Goal: Information Seeking & Learning: Learn about a topic

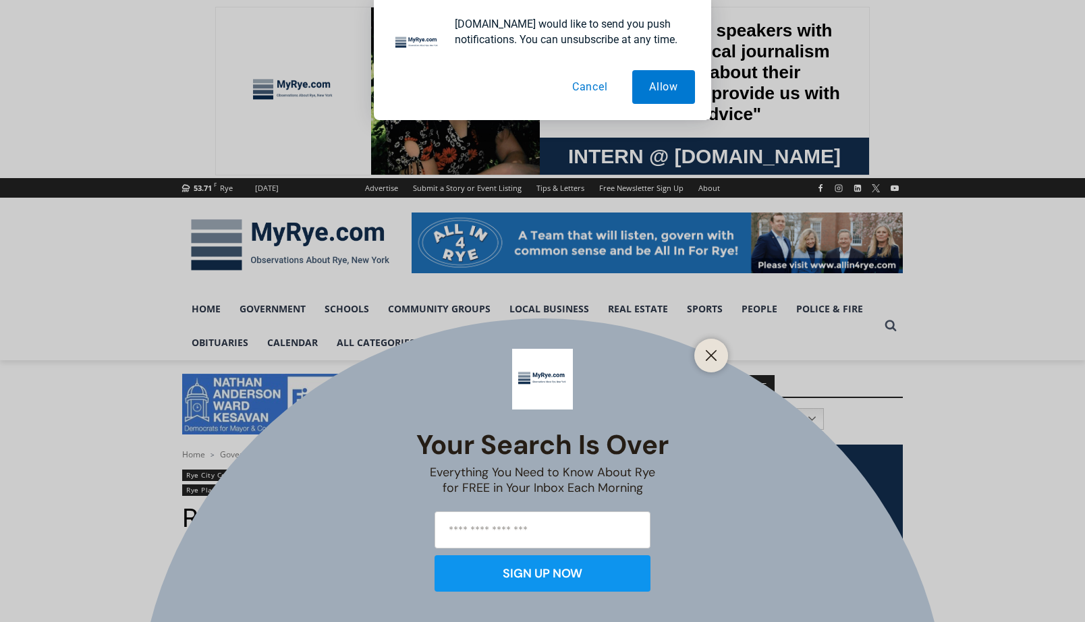
click at [588, 82] on button "Cancel" at bounding box center [590, 87] width 70 height 34
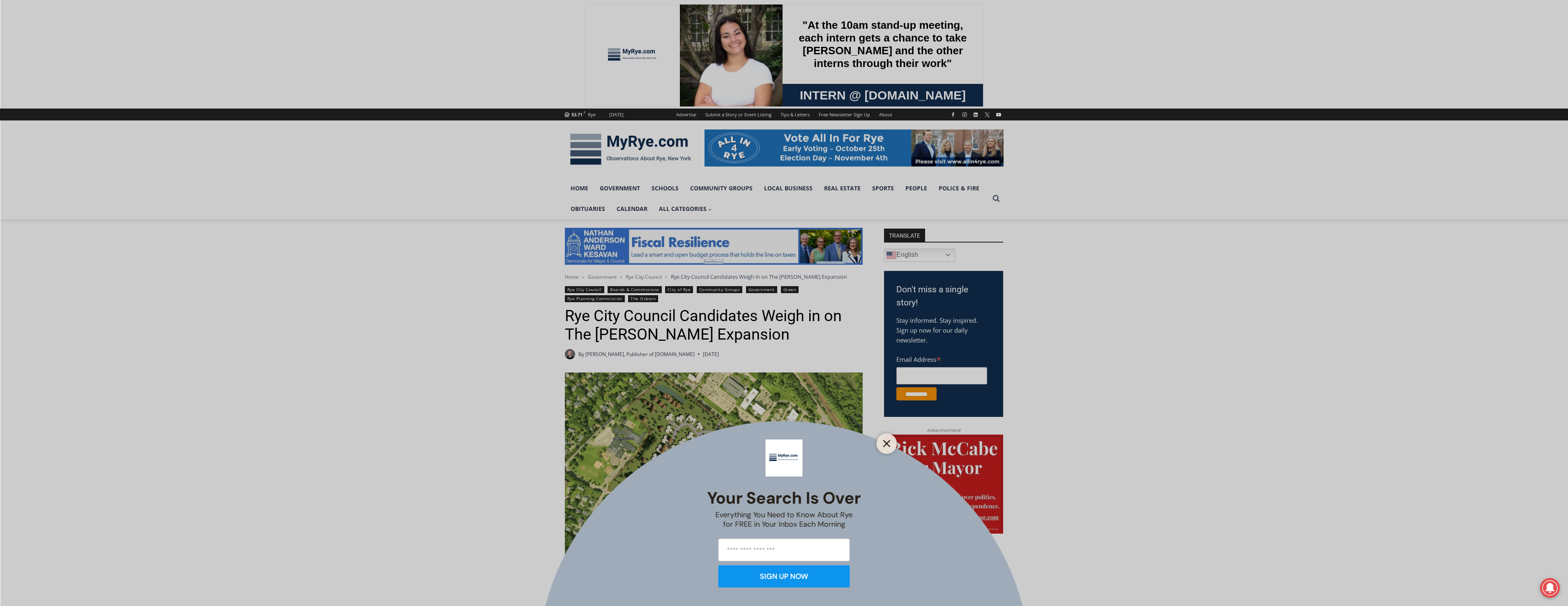
click at [660, 379] on button "Close" at bounding box center [887, 443] width 12 height 12
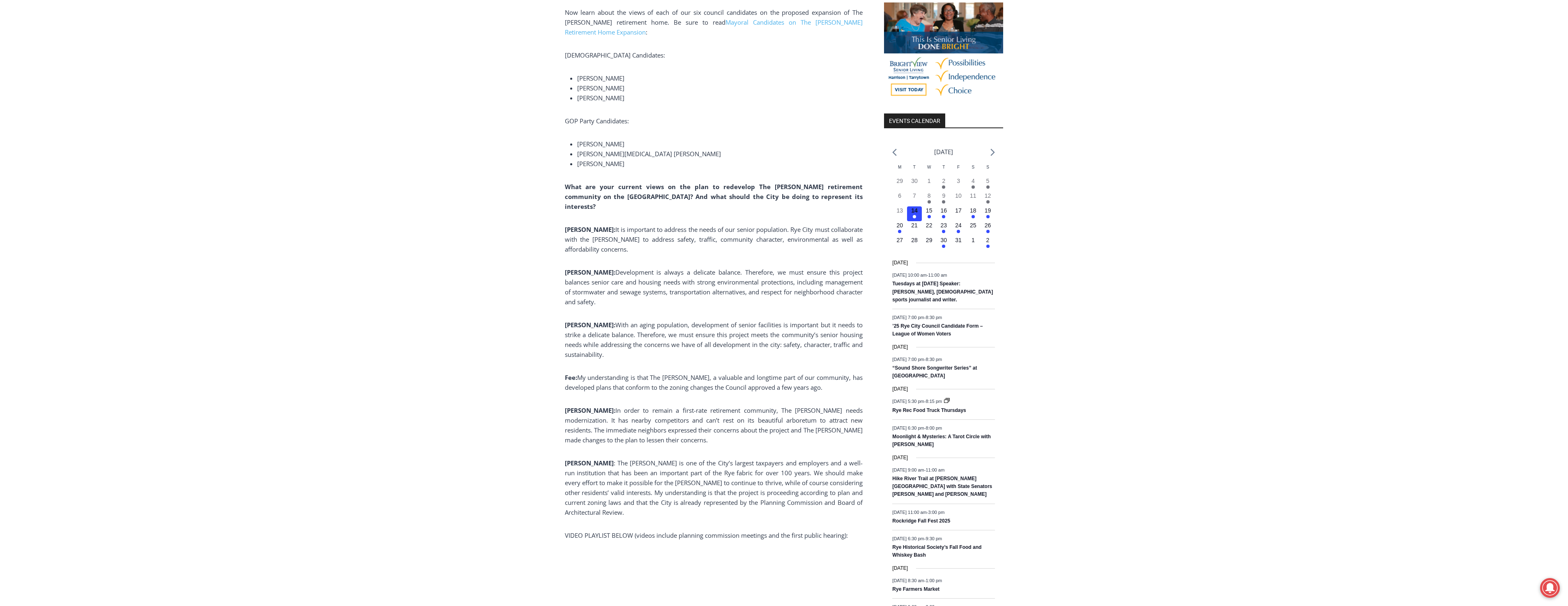
scroll to position [822, 0]
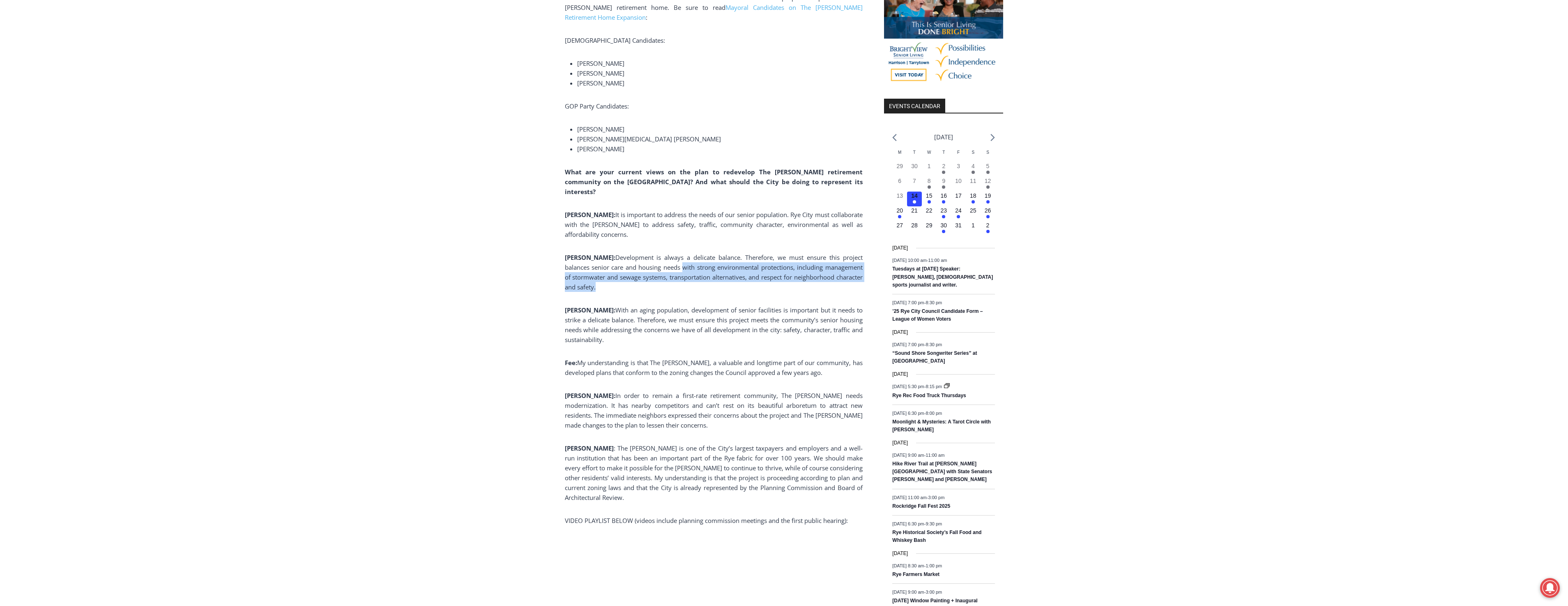
drag, startPoint x: 664, startPoint y: 278, endPoint x: 665, endPoint y: 256, distance: 22.0
click at [660, 256] on p "Kesavan: Development is always a delicate balance. Therefore, we must ensure th…" at bounding box center [713, 272] width 298 height 40
click at [531, 343] on div "Home > Government > Rye City Council > Rye City Council Candidates Weigh in on …" at bounding box center [784, 493] width 1568 height 2190
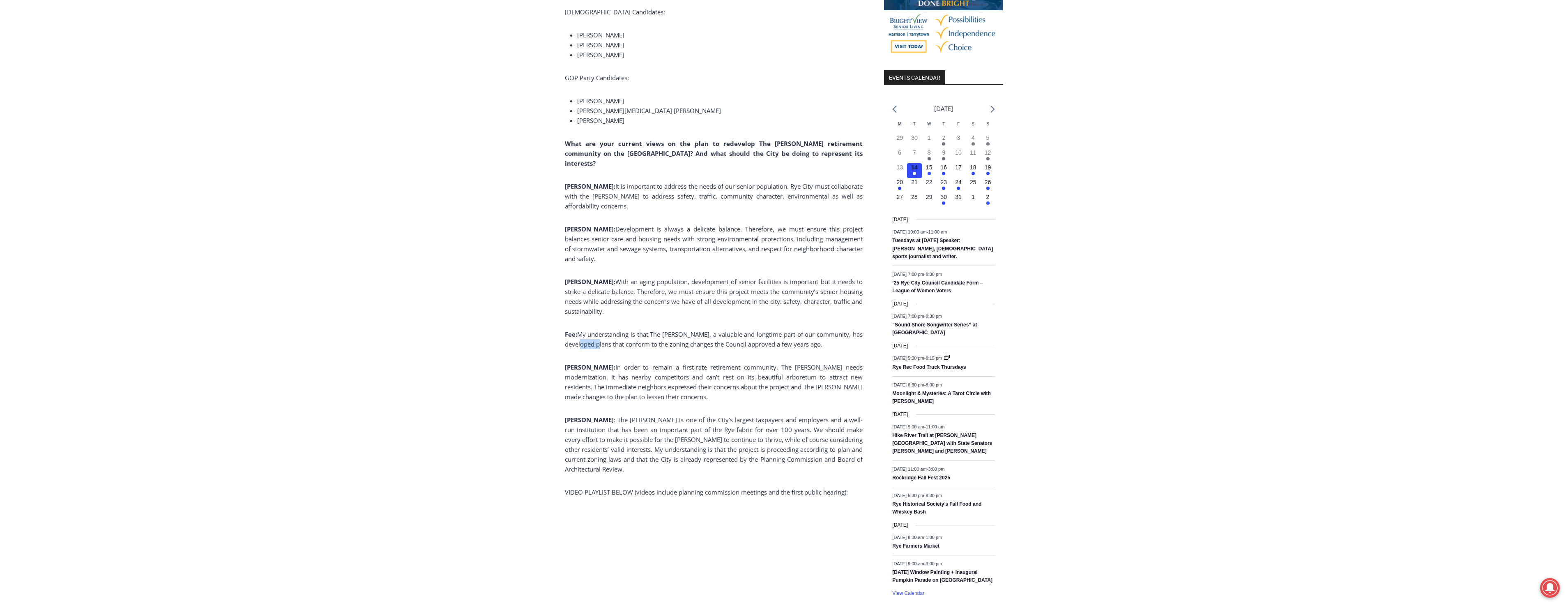
scroll to position [863, 0]
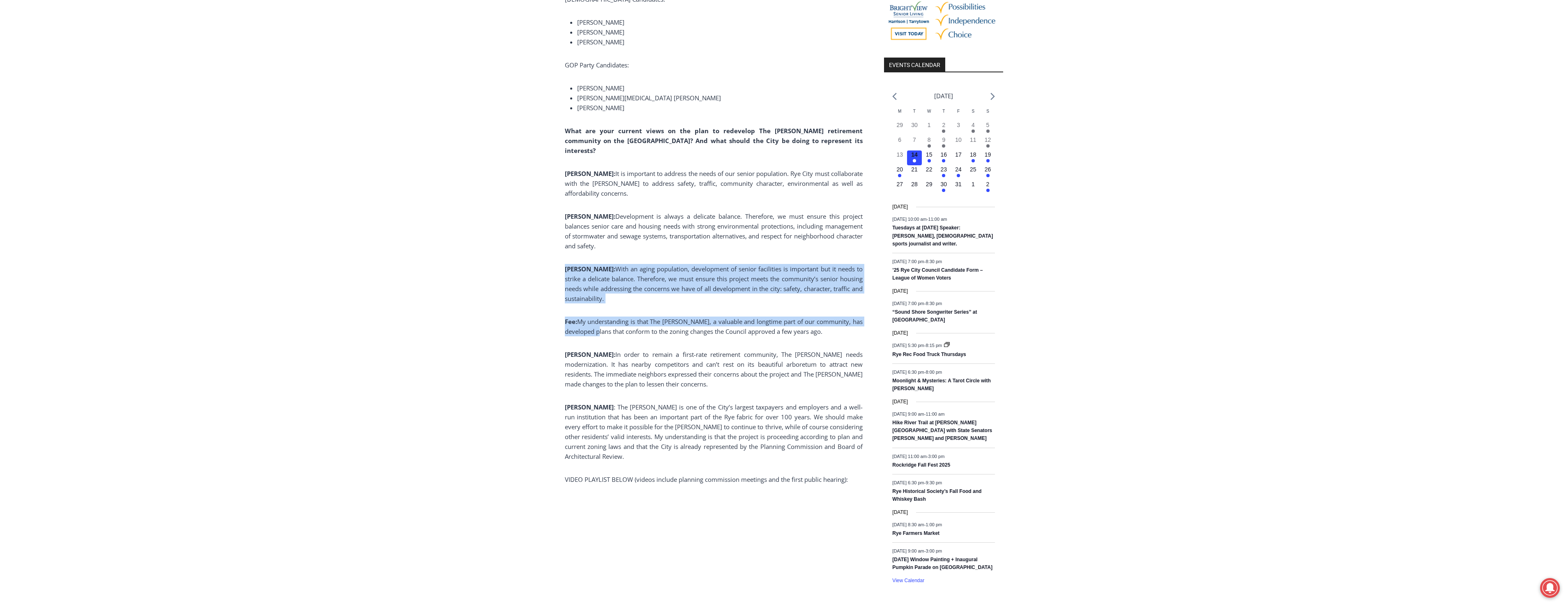
drag, startPoint x: 619, startPoint y: 332, endPoint x: 556, endPoint y: 253, distance: 101.0
click at [556, 253] on div "Home > Government > Rye City Council > Rye City Council Candidates Weigh in on …" at bounding box center [784, 451] width 1568 height 2190
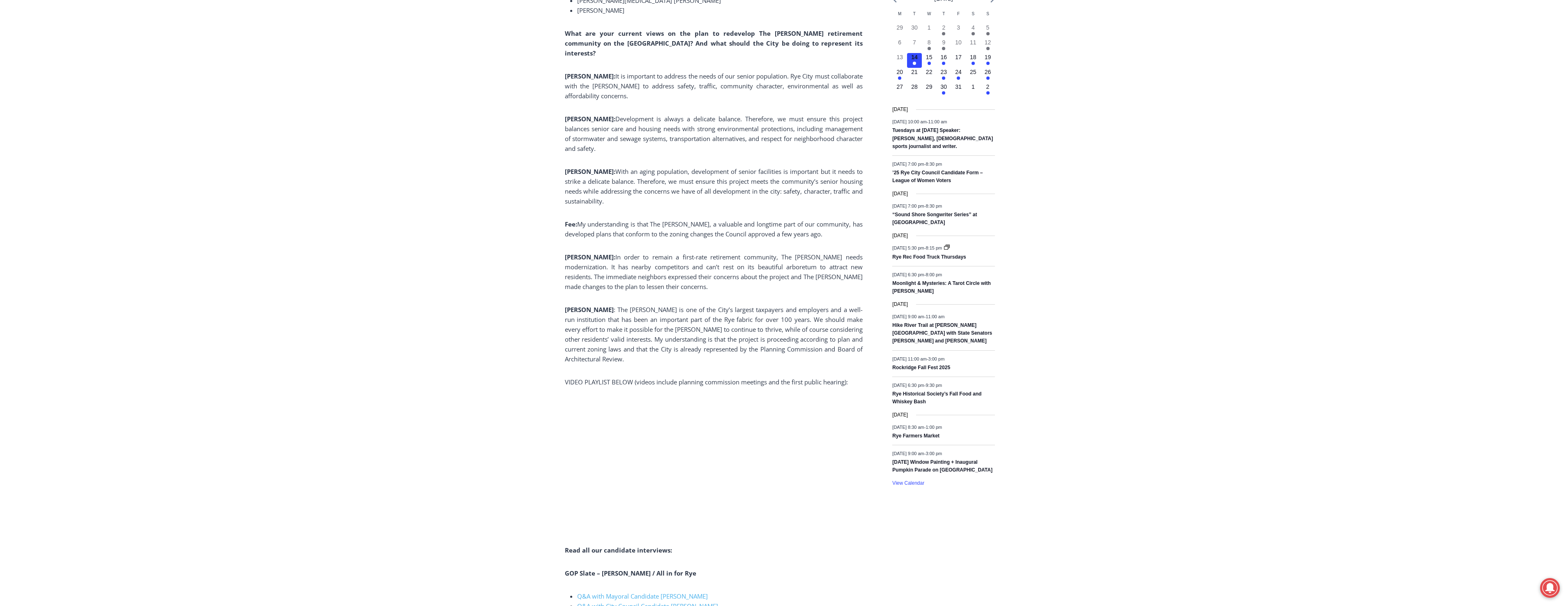
scroll to position [955, 0]
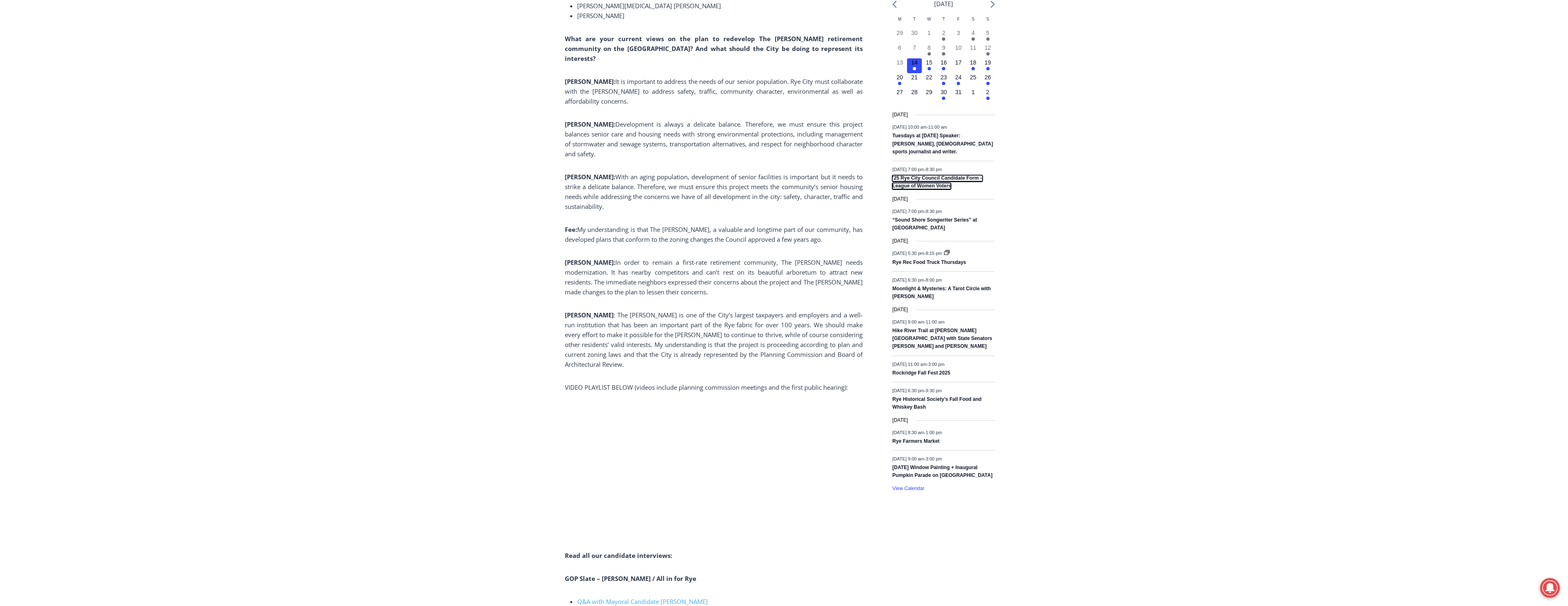
click at [660, 184] on link "’25 Rye City Council Candidate Form – League of Women Voters" at bounding box center [937, 182] width 90 height 15
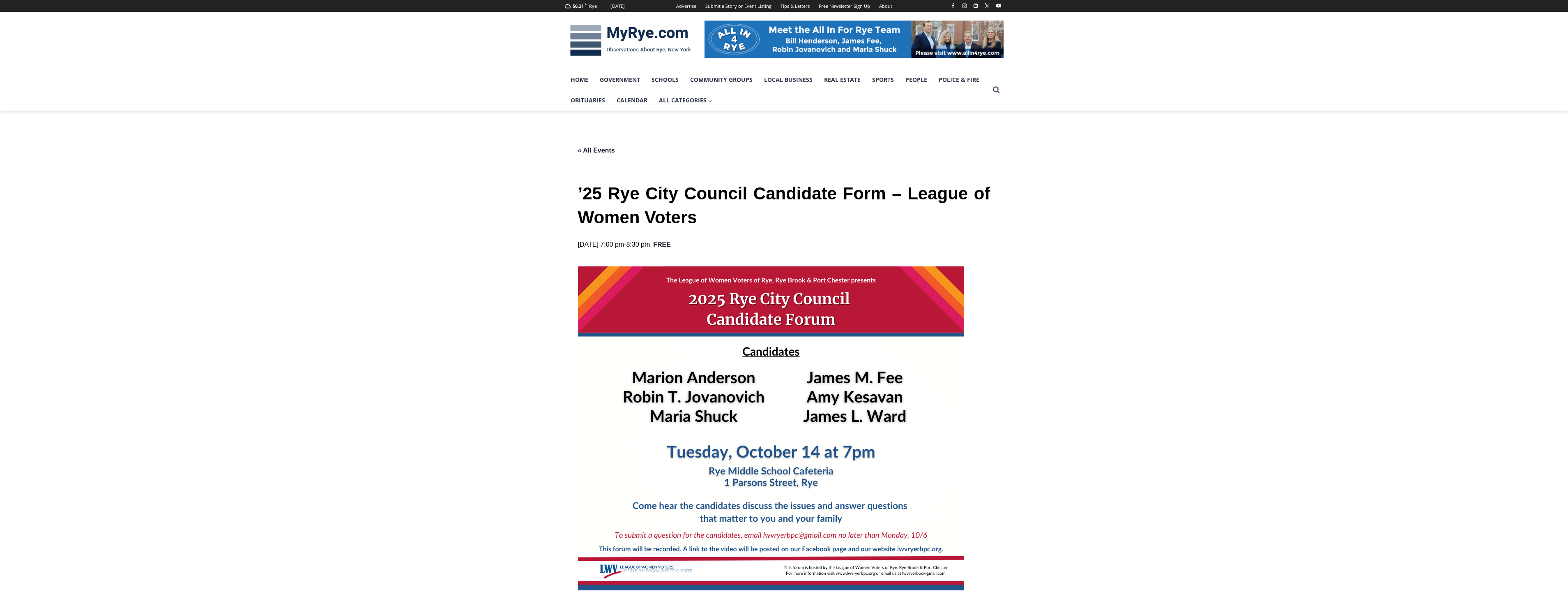
scroll to position [616, 0]
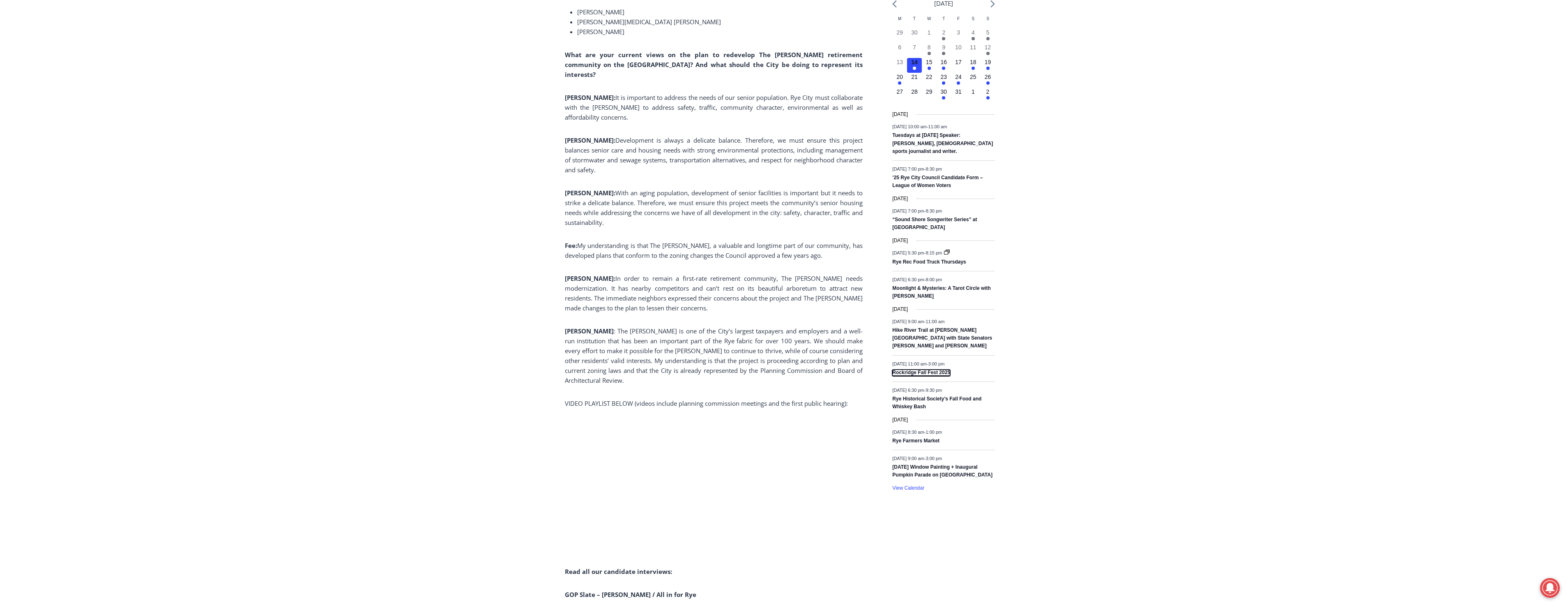
scroll to position [1021, 0]
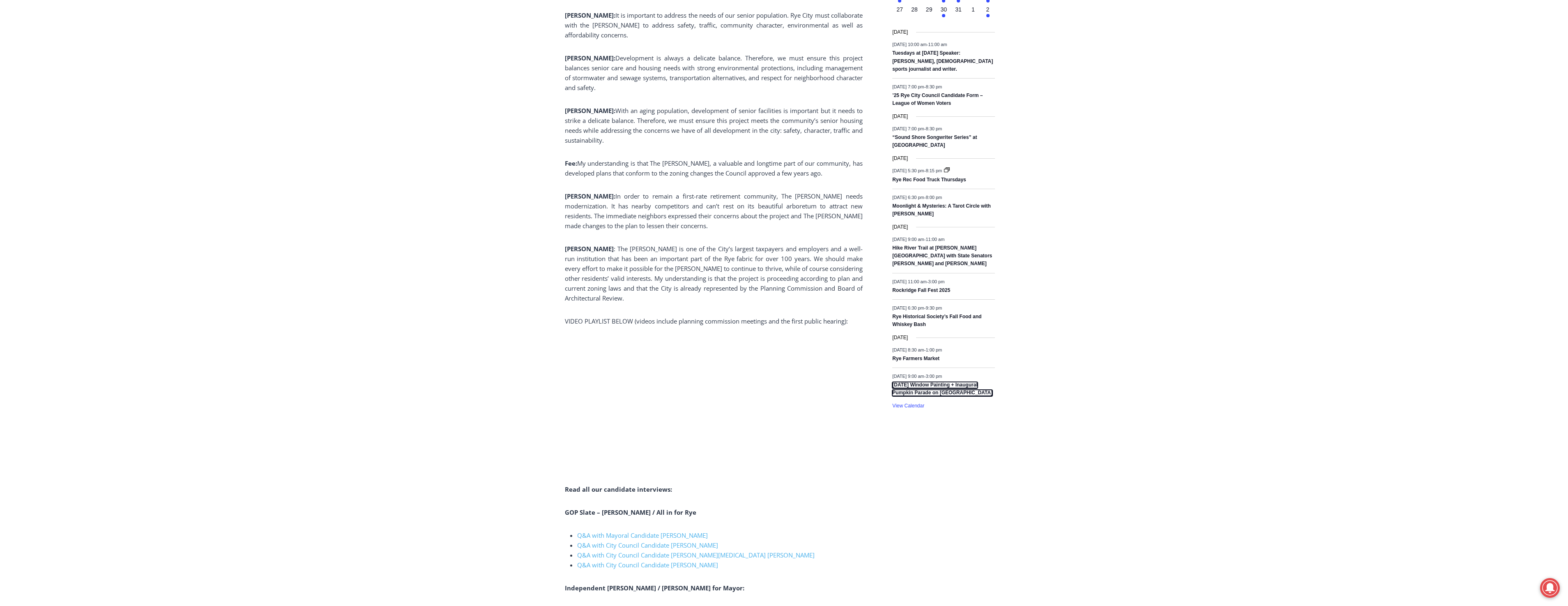
click at [942, 393] on link "[DATE] Window Painting + Inaugural Pumpkin Parade on [GEOGRAPHIC_DATA]" at bounding box center [942, 389] width 100 height 15
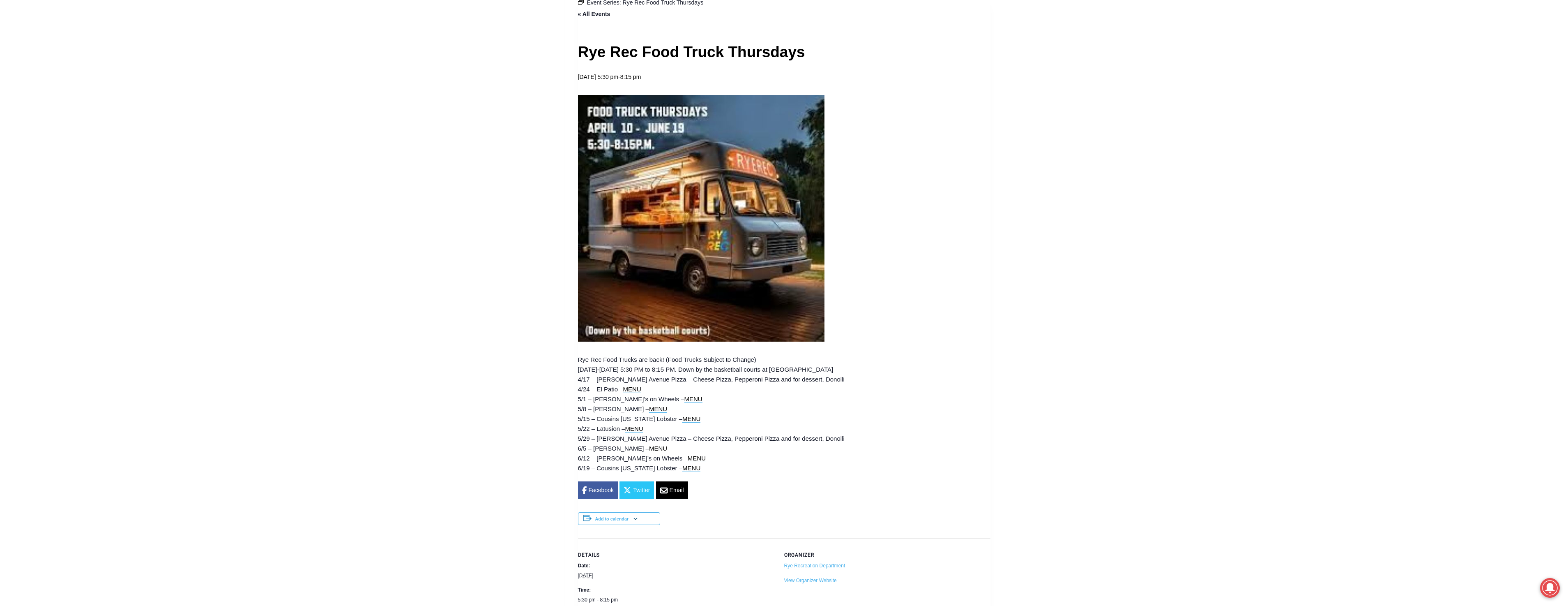
scroll to position [370, 0]
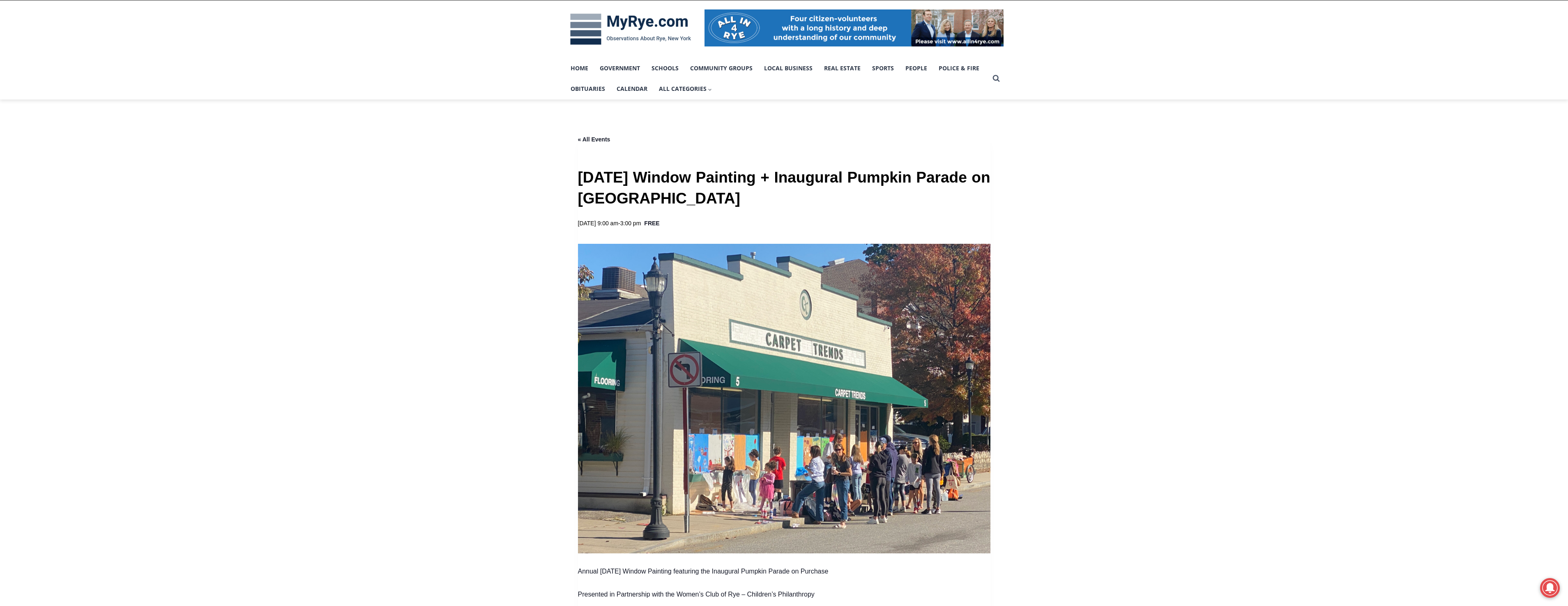
scroll to position [115, 0]
